Goal: Check status: Check status

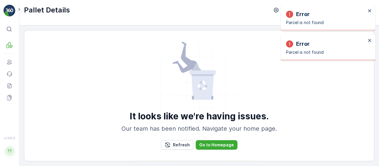
click at [374, 10] on div "Error Parcel is not found" at bounding box center [328, 18] width 95 height 26
click at [370, 11] on icon "close" at bounding box center [369, 10] width 3 height 3
click at [369, 41] on div "It looks like we're having issues. Our team has been notified. Navigate your ho…" at bounding box center [199, 95] width 351 height 131
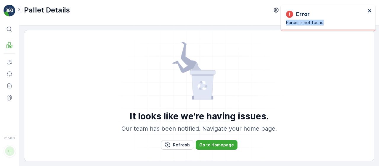
click at [369, 10] on div "Error Parcel is not found" at bounding box center [328, 18] width 95 height 26
click at [370, 10] on icon "close" at bounding box center [369, 10] width 3 height 3
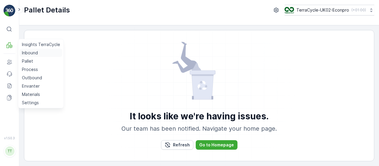
click at [33, 52] on p "Inbound" at bounding box center [30, 53] width 16 height 6
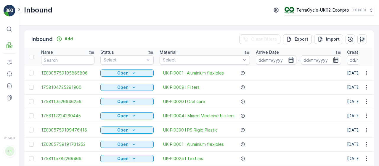
click at [60, 59] on input "text" at bounding box center [67, 59] width 53 height 9
paste input "1495542601490966289100791930626762"
type input "1495542601490966289100791930626762"
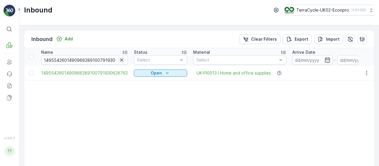
click at [120, 59] on icon "button" at bounding box center [121, 59] width 3 height 3
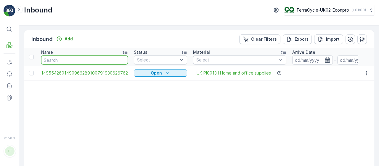
click at [92, 62] on input "text" at bounding box center [84, 59] width 87 height 9
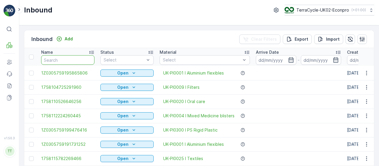
click at [79, 62] on input "text" at bounding box center [67, 59] width 53 height 9
paste input "1495542601490966289100791930626556"
type input "1495542601490966289100791930626556"
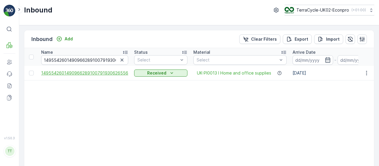
click at [69, 73] on span "1495542601490966289100791930626556" at bounding box center [84, 73] width 87 height 6
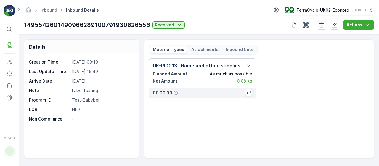
click at [222, 121] on div "UK-PI0013 I Home and office supplies Planned Amount As much as possible Net Amo…" at bounding box center [259, 105] width 221 height 95
